Goal: Information Seeking & Learning: Learn about a topic

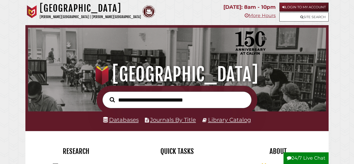
scroll to position [98, 295]
click at [154, 103] on input "text" at bounding box center [176, 99] width 149 height 17
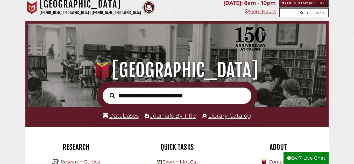
scroll to position [0, 0]
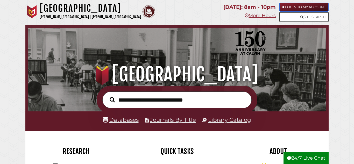
click at [306, 5] on link "Login to My Account" at bounding box center [303, 7] width 49 height 9
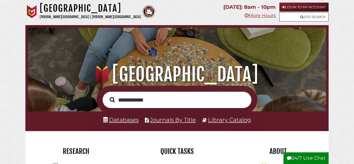
type input "**********"
click at [107, 96] on button "Search" at bounding box center [112, 100] width 10 height 8
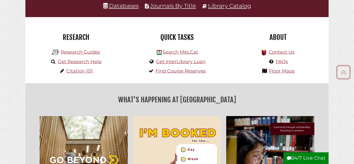
scroll to position [118, 0]
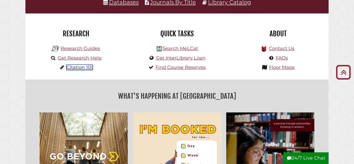
click at [67, 68] on link "Citation 101" at bounding box center [79, 67] width 26 height 6
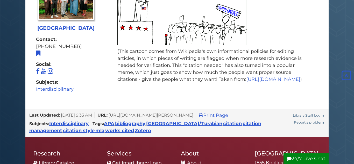
scroll to position [153, 0]
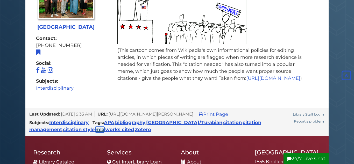
click at [95, 131] on link "mla" at bounding box center [99, 130] width 9 height 6
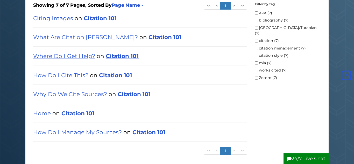
scroll to position [105, 0]
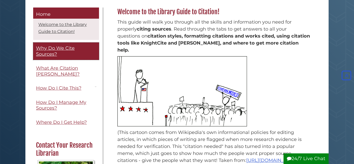
scroll to position [71, 0]
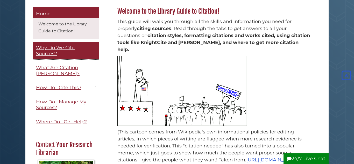
click at [71, 49] on span "Why Do We Cite Sources?" at bounding box center [55, 51] width 39 height 12
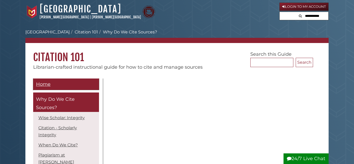
click at [48, 86] on span "Home" at bounding box center [43, 84] width 15 height 6
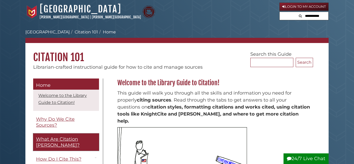
click at [56, 139] on span "What Are Citation [PERSON_NAME]?" at bounding box center [58, 142] width 44 height 12
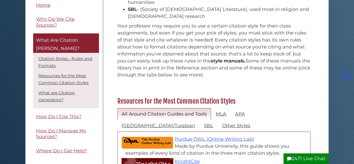
scroll to position [170, 0]
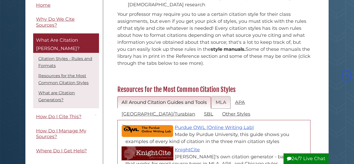
click at [219, 96] on link "MLA" at bounding box center [220, 102] width 19 height 12
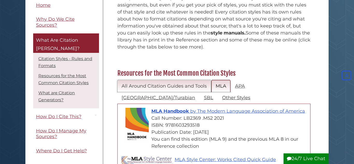
scroll to position [192, 0]
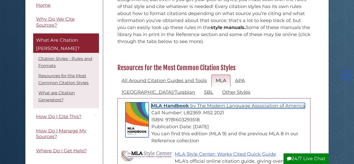
click at [175, 103] on span "MLA Handbook" at bounding box center [170, 106] width 38 height 6
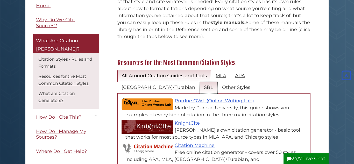
scroll to position [198, 0]
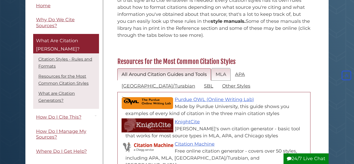
click at [218, 68] on link "MLA" at bounding box center [220, 74] width 19 height 12
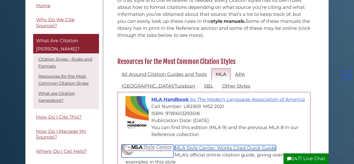
click at [198, 145] on link "MLA Style Center: Works Cited Quick Guide" at bounding box center [225, 148] width 101 height 6
